Goal: Task Accomplishment & Management: Manage account settings

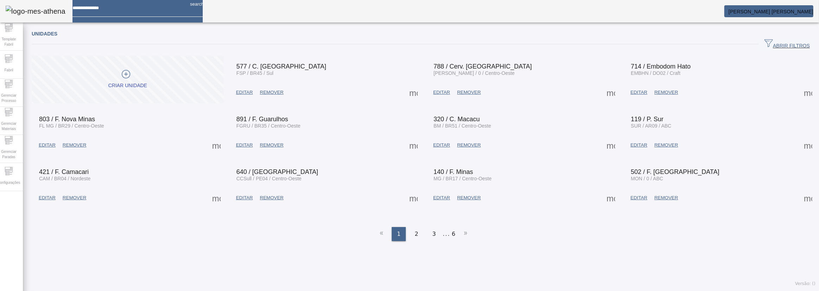
click at [802, 9] on span "[PERSON_NAME] [PERSON_NAME]" at bounding box center [770, 12] width 85 height 6
click at [779, 4] on mat-toolbar "search [PERSON_NAME] [PERSON_NAME]" at bounding box center [409, 11] width 819 height 23
click at [783, 9] on span "[PERSON_NAME] [PERSON_NAME]" at bounding box center [770, 12] width 85 height 6
